Goal: Navigation & Orientation: Find specific page/section

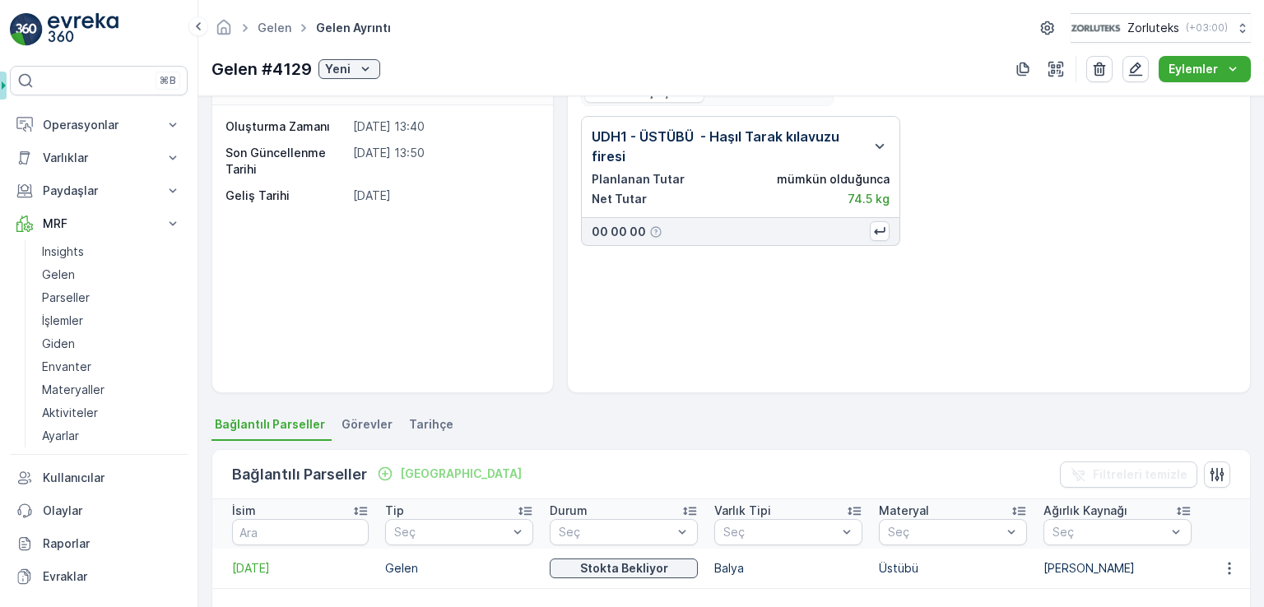
scroll to position [82, 0]
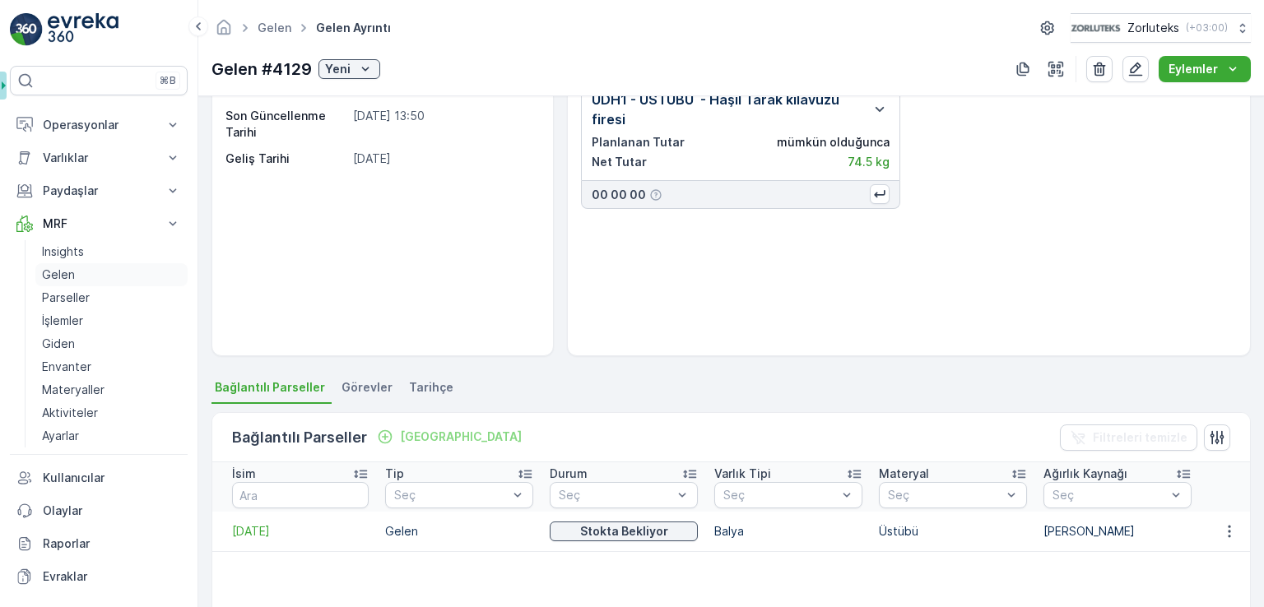
click at [57, 278] on p "Gelen" at bounding box center [58, 275] width 33 height 16
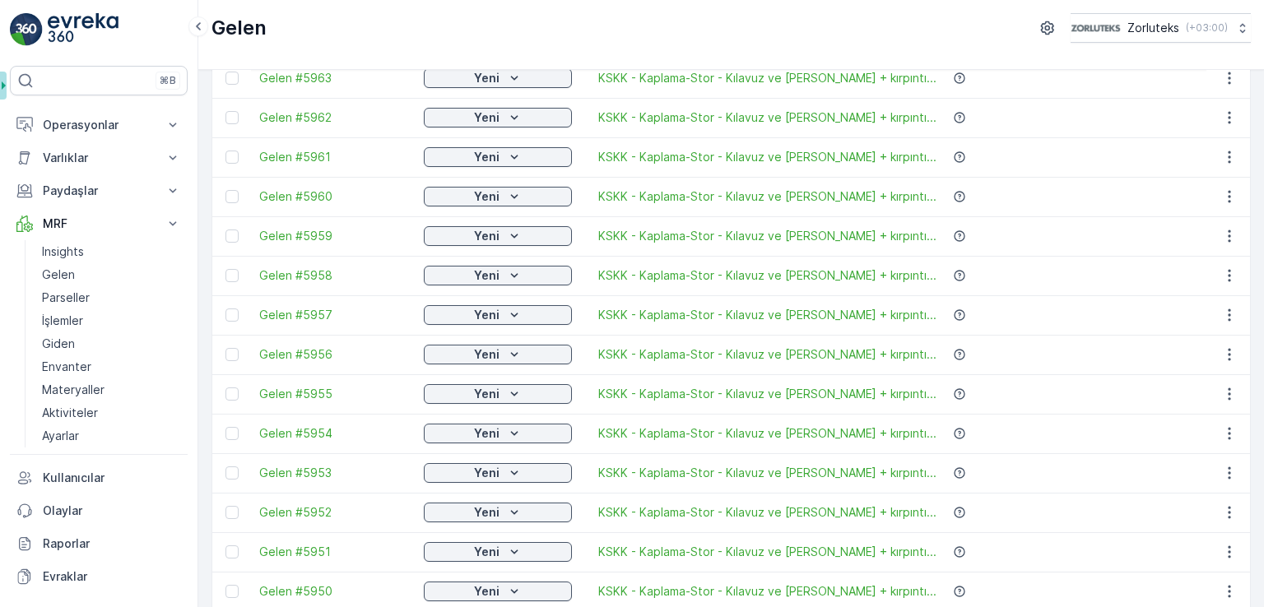
scroll to position [1618, 0]
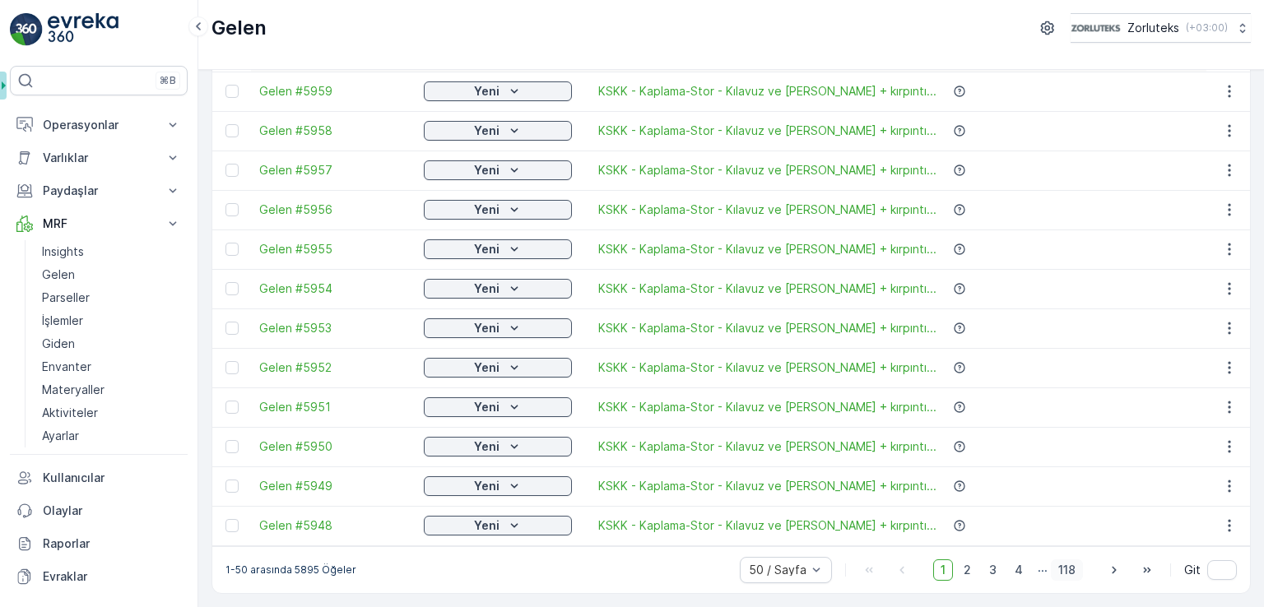
click at [847, 564] on span "118" at bounding box center [1067, 569] width 32 height 21
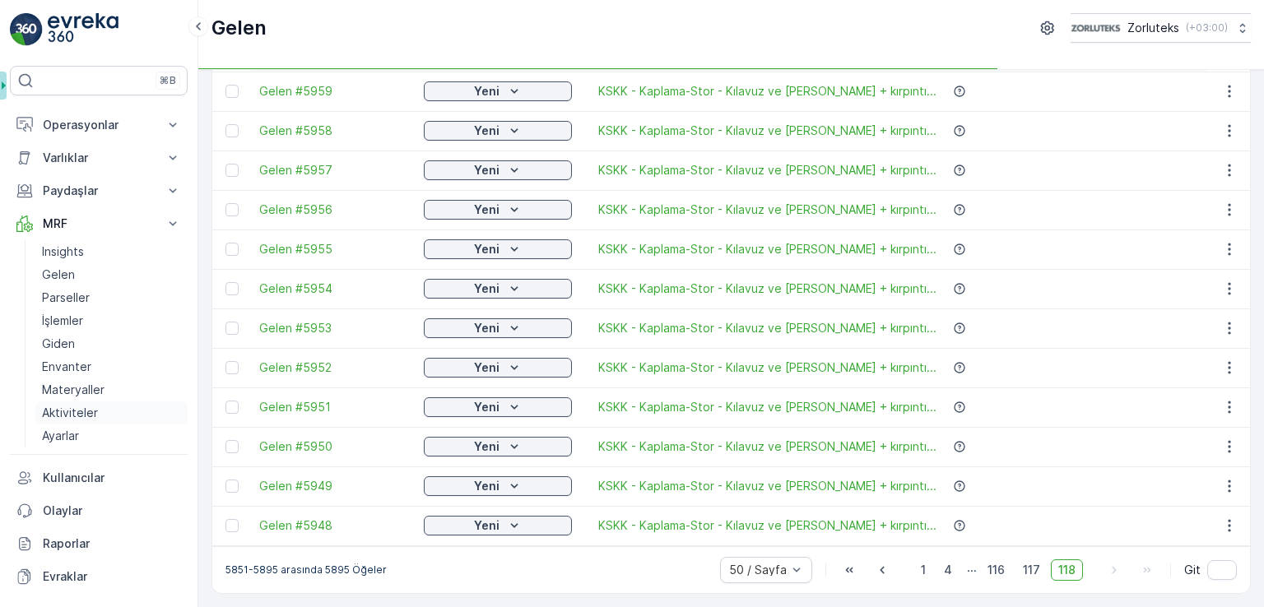
click at [66, 409] on p "Aktiviteler" at bounding box center [70, 413] width 56 height 16
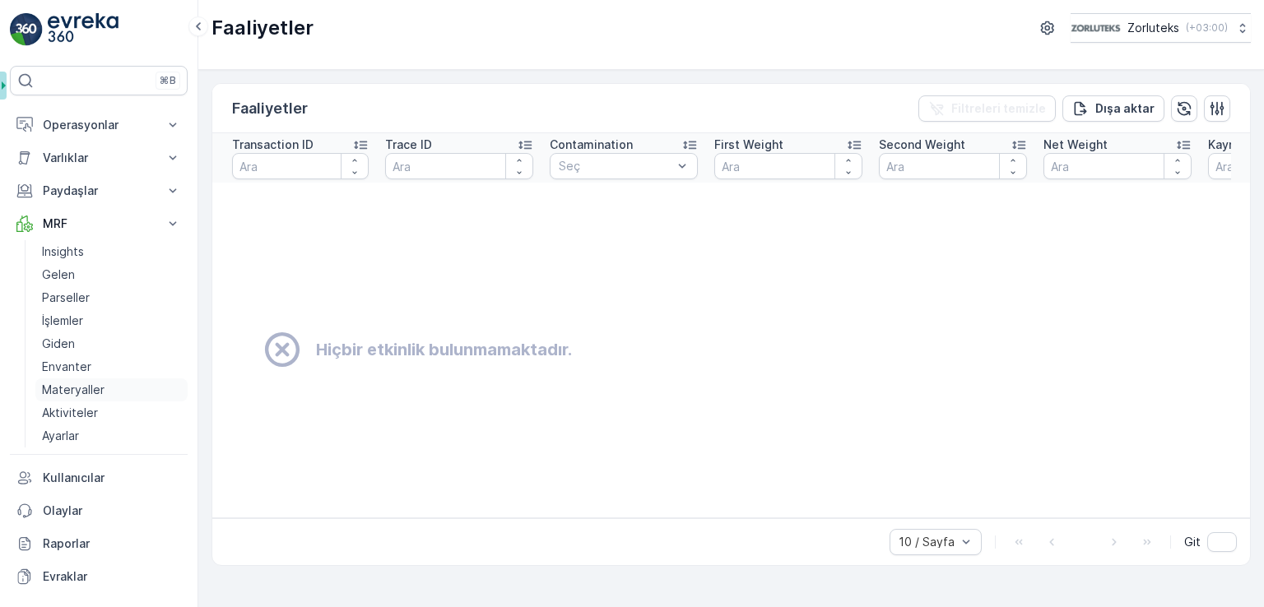
click at [73, 383] on p "Materyaller" at bounding box center [73, 390] width 63 height 16
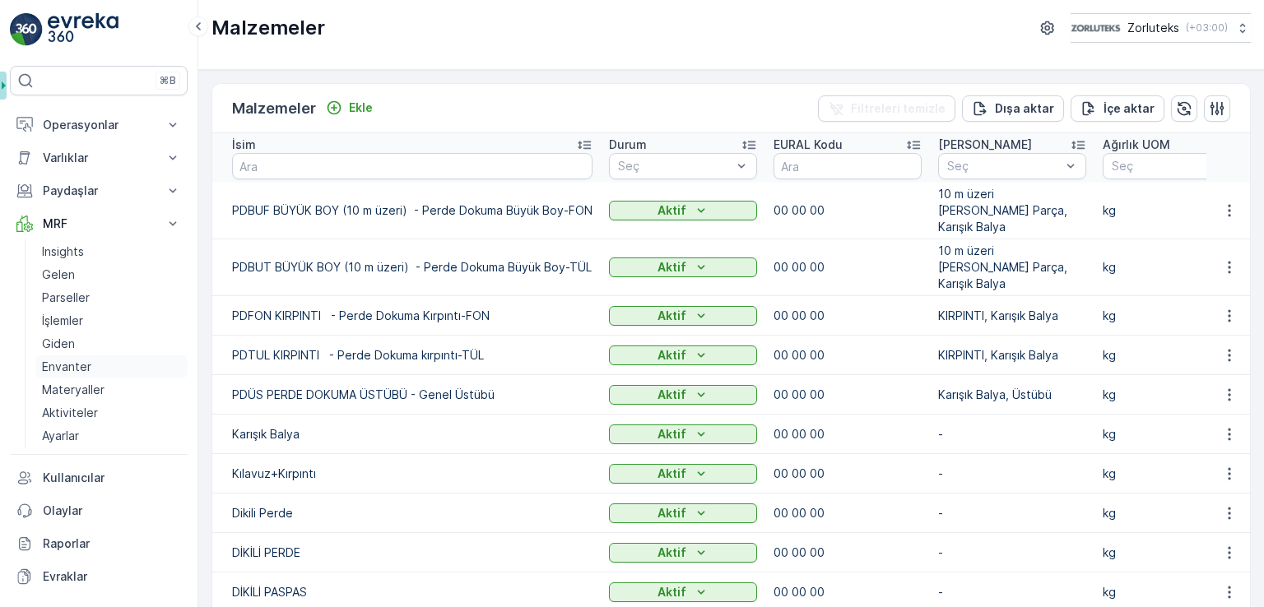
click at [76, 368] on p "Envanter" at bounding box center [66, 367] width 49 height 16
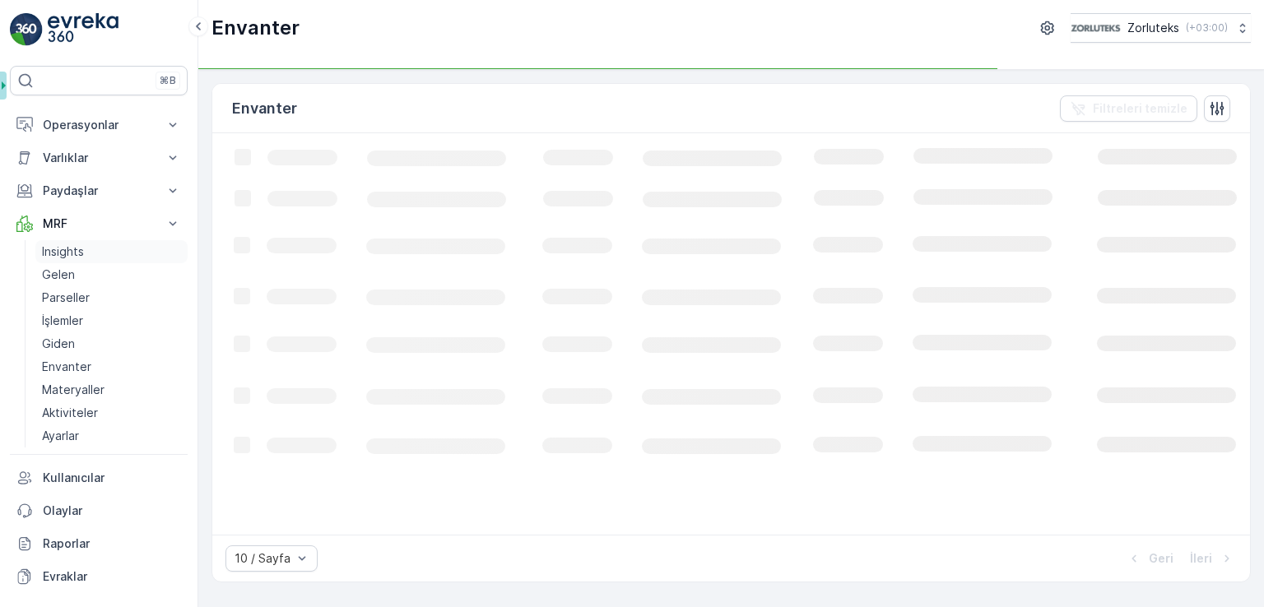
click at [64, 259] on link "Insights" at bounding box center [111, 251] width 152 height 23
